Goal: Task Accomplishment & Management: Use online tool/utility

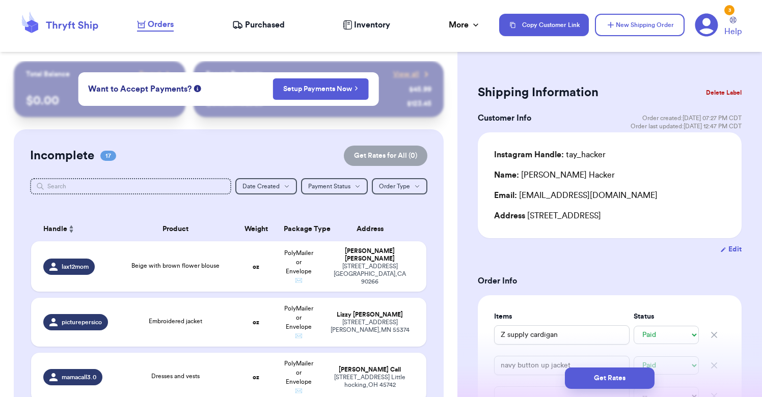
select select "paid"
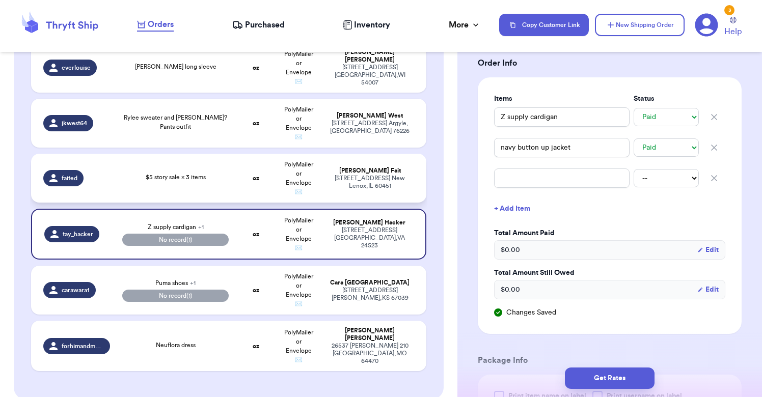
click at [217, 173] on div "$5 story sale × 3 items" at bounding box center [175, 178] width 107 height 11
type input "$5 story sale × 3 items"
select select "unknown"
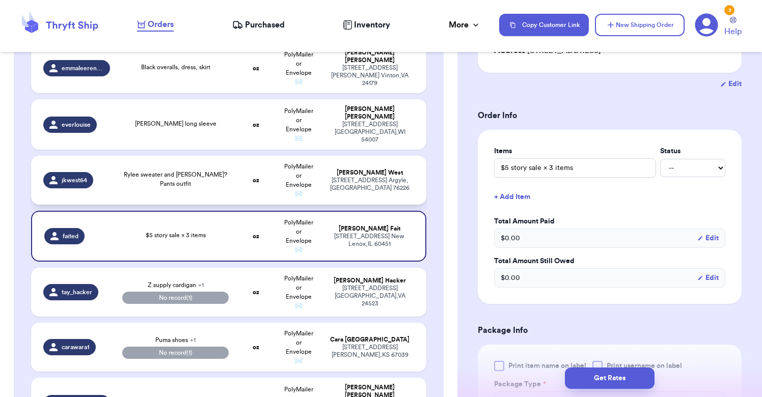
scroll to position [0, 0]
click at [242, 178] on td "oz" at bounding box center [256, 180] width 42 height 49
type input "Rylee sweater and [PERSON_NAME]? Pants outfit"
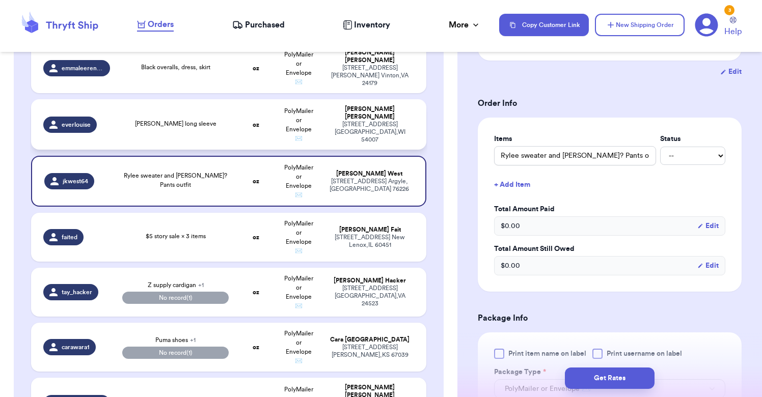
click at [222, 126] on div "[PERSON_NAME] long sleeve" at bounding box center [175, 124] width 107 height 11
type input "[PERSON_NAME] long sleeve"
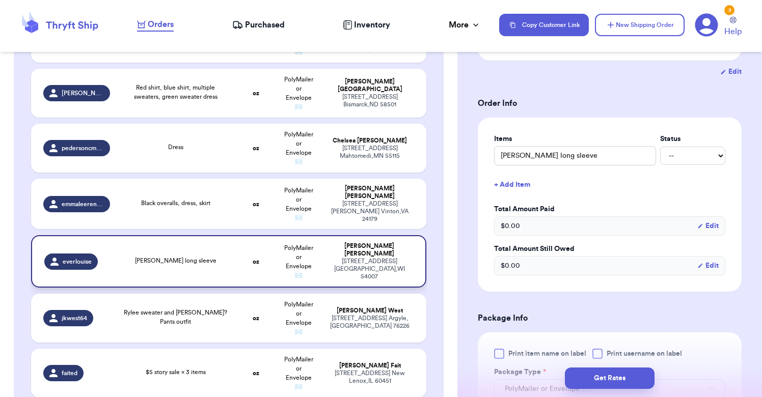
scroll to position [615, 0]
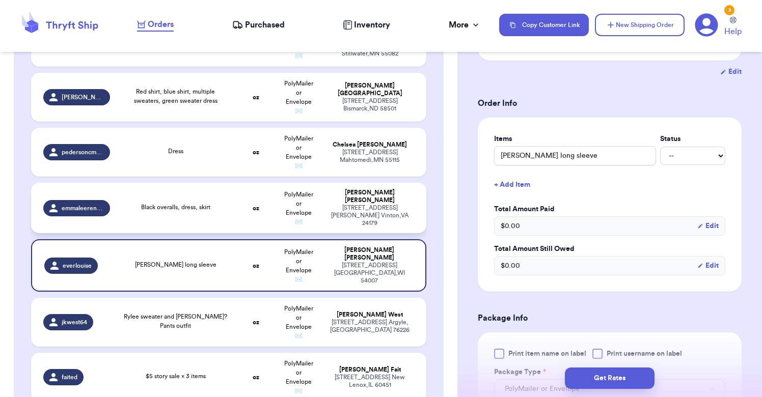
click at [195, 212] on div "Black overalls, dress, skirt" at bounding box center [175, 208] width 107 height 11
type input "Black overalls, dress, skirt"
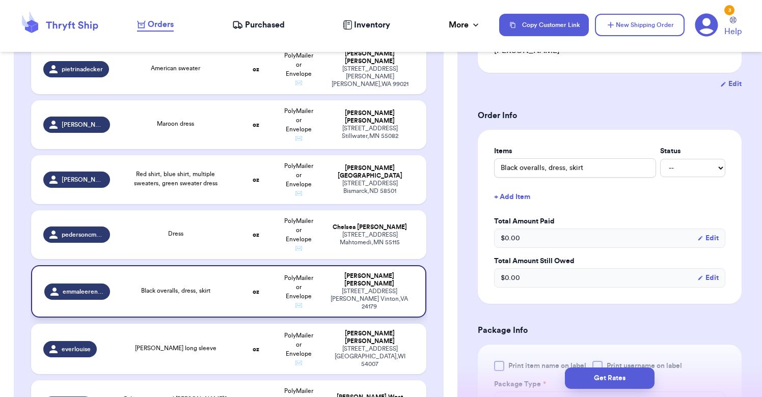
scroll to position [523, 0]
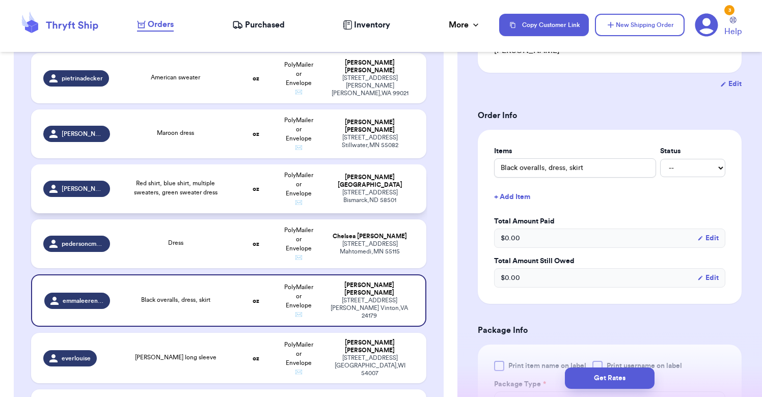
click at [224, 190] on div "Red shirt, blue shirt, multiple sweaters, green sweater dress" at bounding box center [175, 188] width 107 height 18
type input "Red shirt, blue shirt, multiple sweaters, green sweater dress"
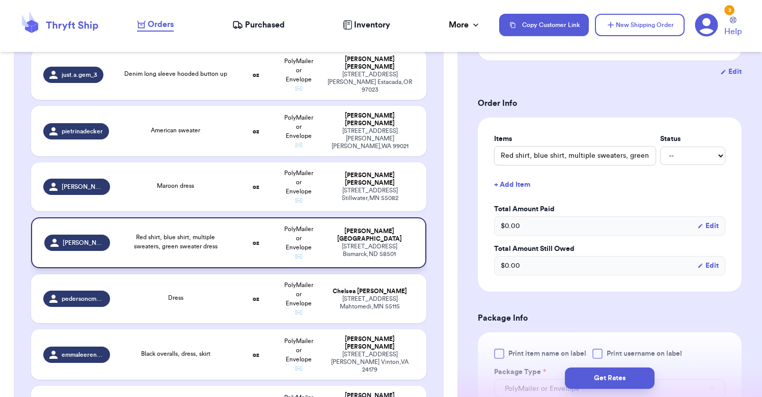
scroll to position [468, 0]
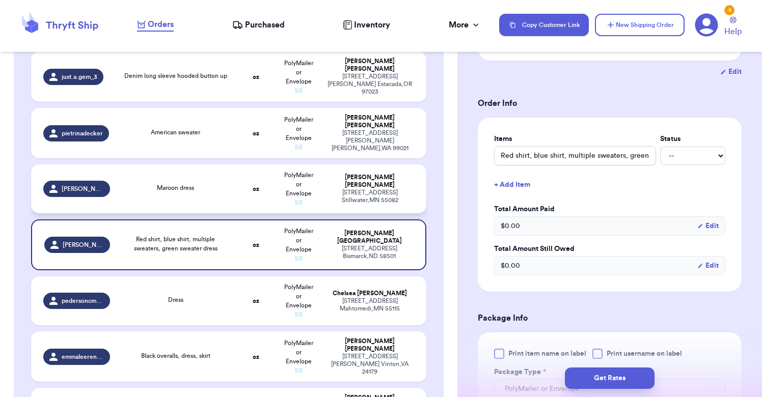
click at [224, 190] on div "Maroon dress" at bounding box center [175, 188] width 107 height 11
type input "Maroon dress"
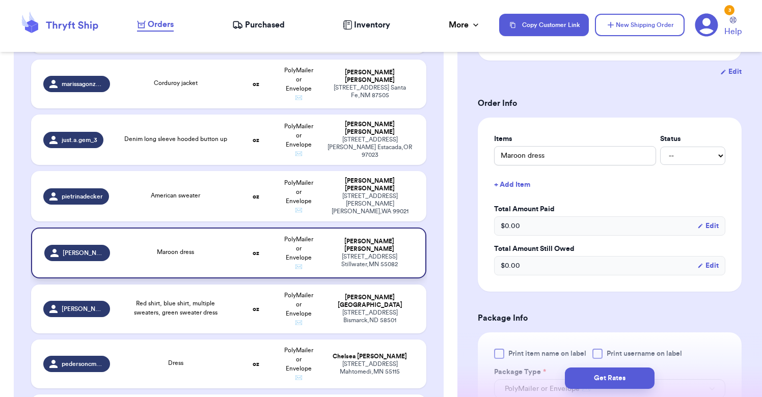
scroll to position [394, 0]
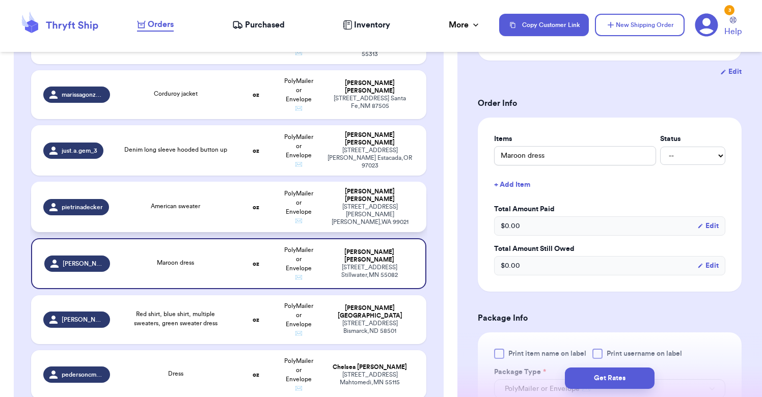
click at [224, 190] on td "American sweater" at bounding box center [175, 207] width 119 height 50
type input "American sweater"
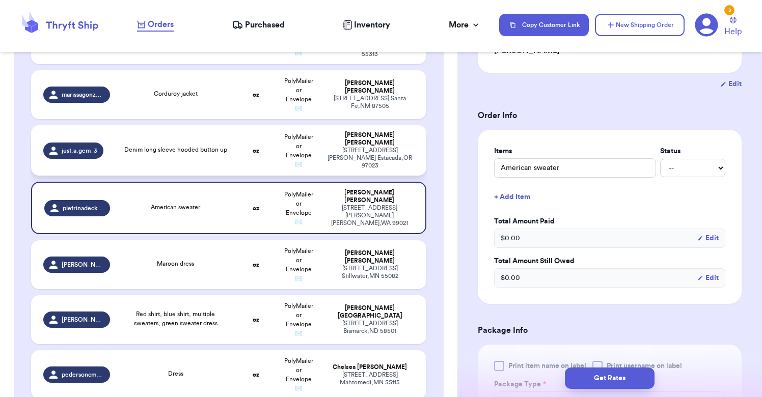
click at [225, 156] on div "Denim long sleeve hooded button up" at bounding box center [175, 150] width 107 height 11
type input "Denim long sleeve hooded button up"
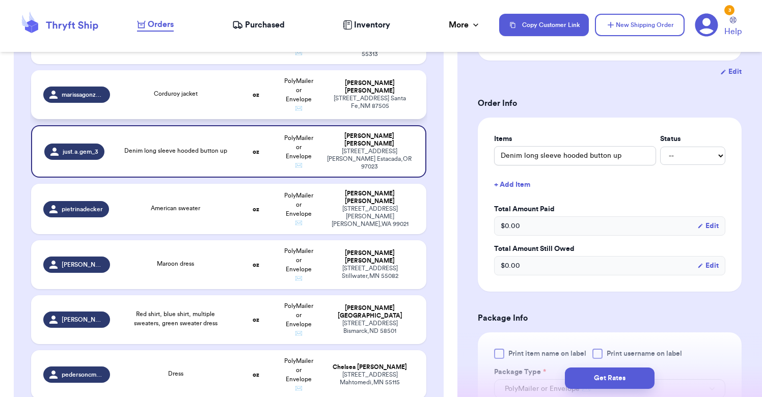
click at [216, 113] on td "Corduroy jacket" at bounding box center [175, 94] width 119 height 49
type input "Corduroy jacket"
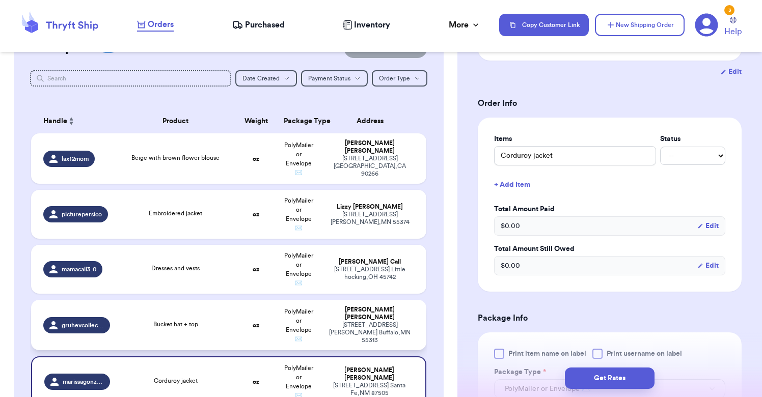
scroll to position [25, 0]
